Goal: Navigation & Orientation: Go to known website

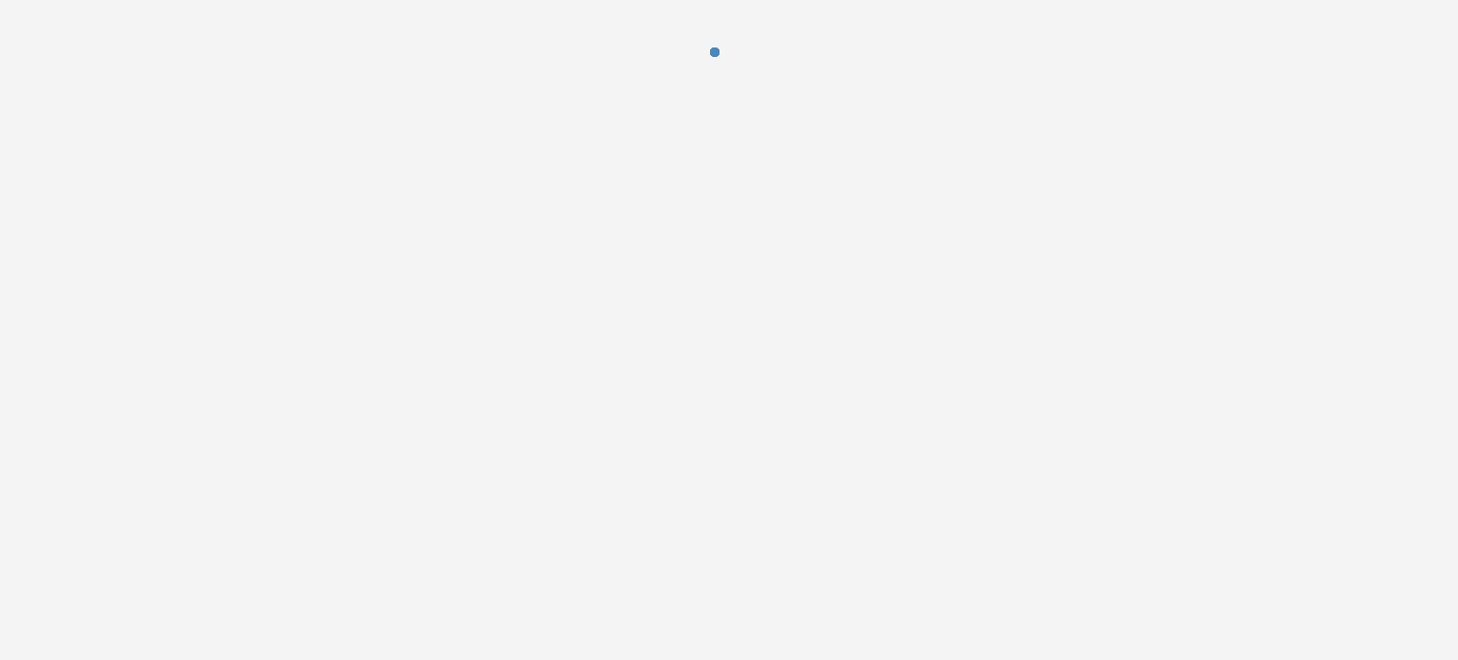
click at [1090, 68] on div at bounding box center [729, 66] width 1458 height 133
click at [365, 98] on div at bounding box center [729, 66] width 1458 height 133
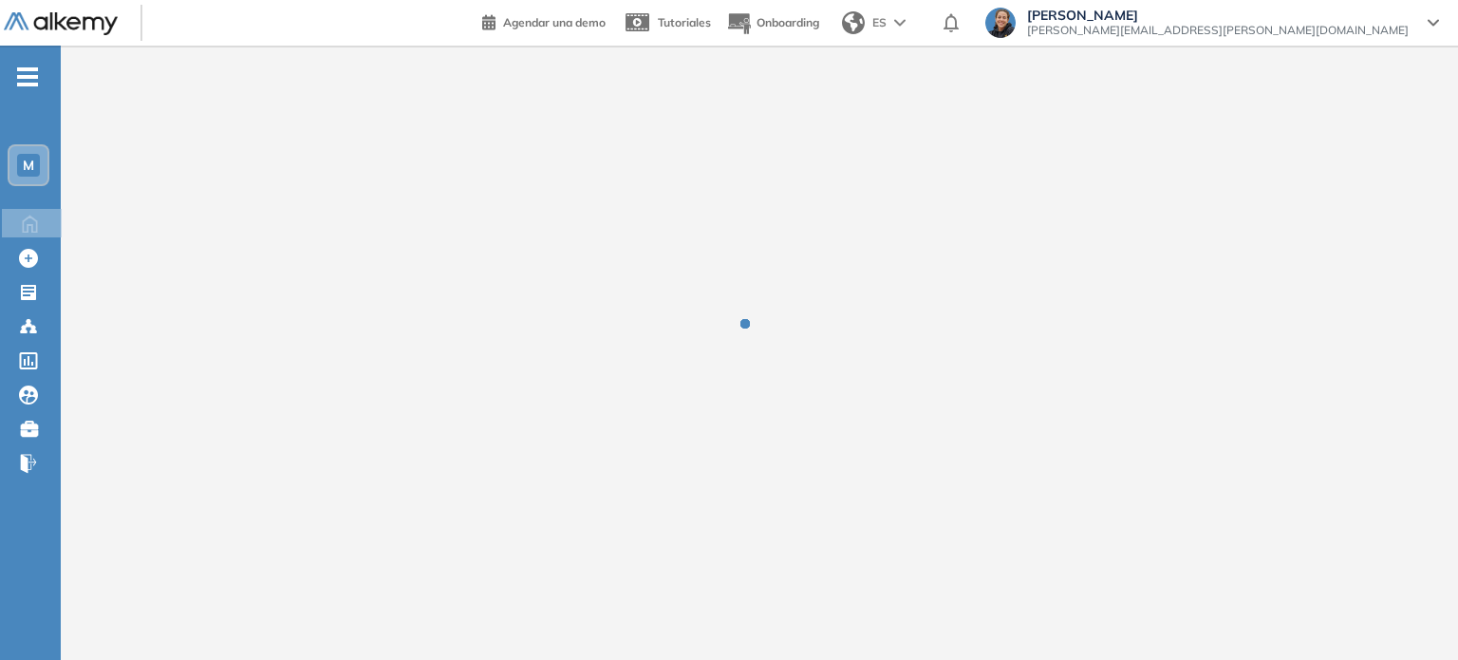
click at [277, 116] on div at bounding box center [759, 338] width 1397 height 584
